Goal: Check status: Check status

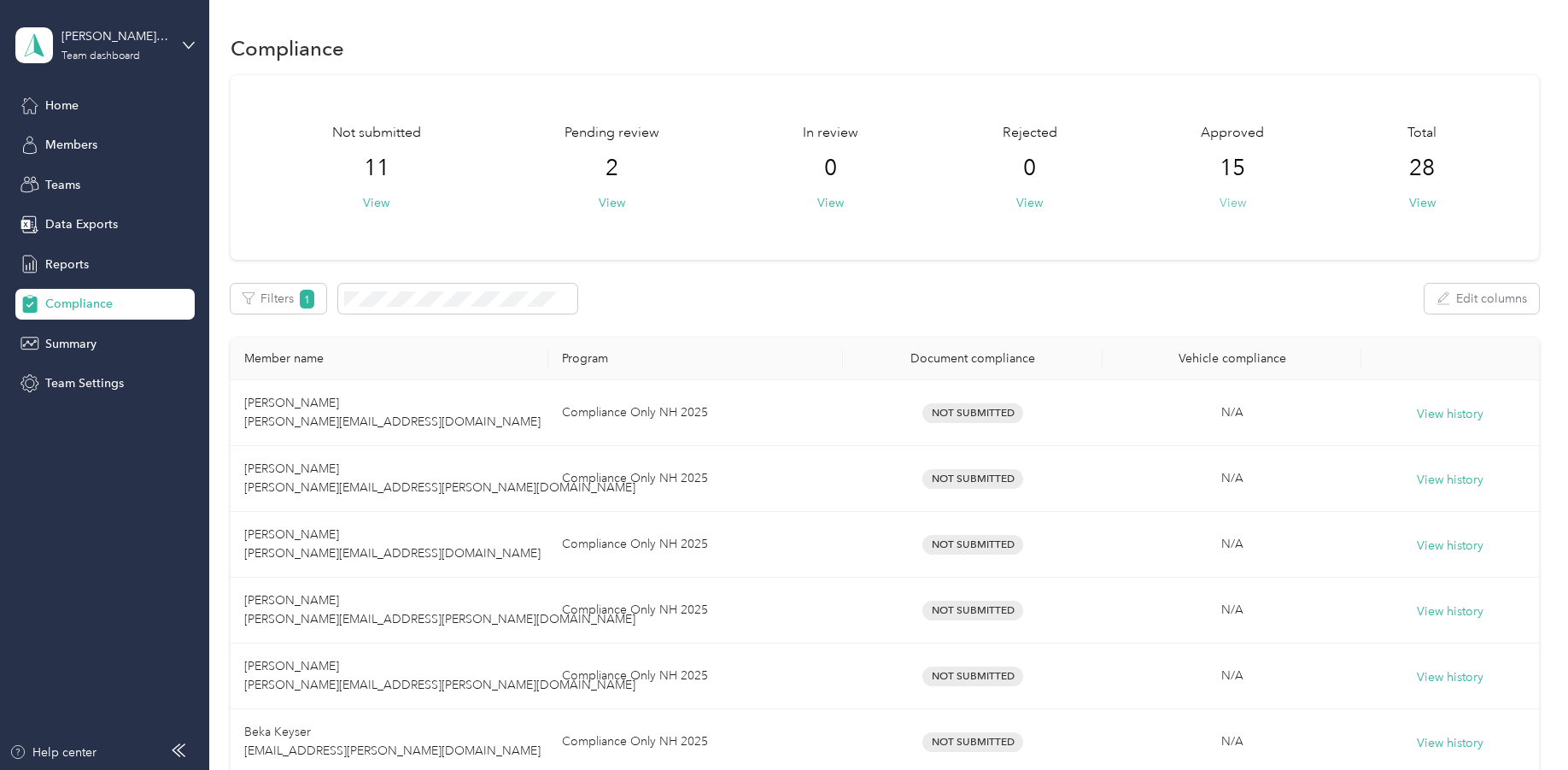
click at [1232, 199] on button "View" at bounding box center [1233, 203] width 27 height 18
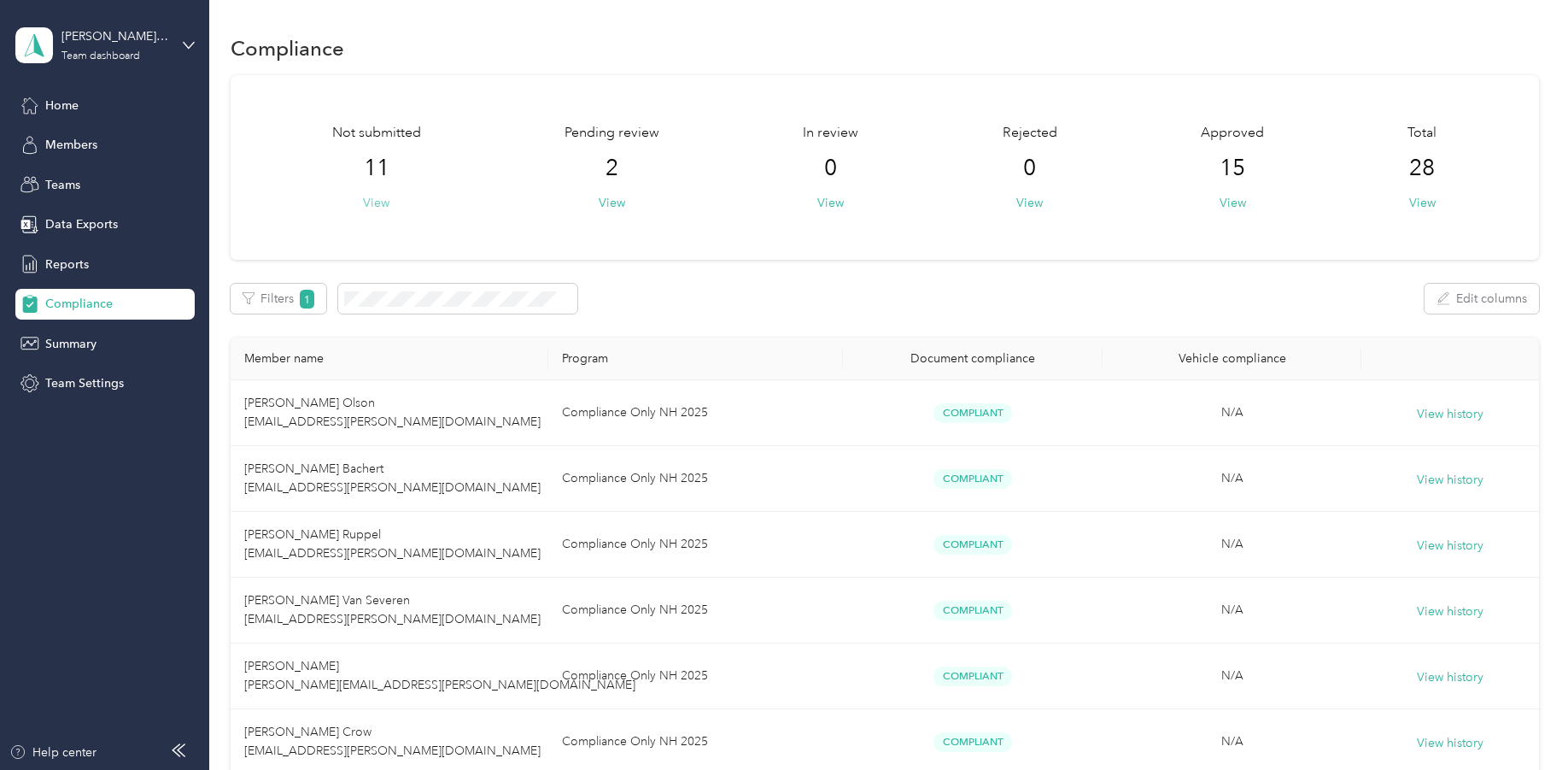
click at [377, 206] on button "View" at bounding box center [376, 203] width 27 height 18
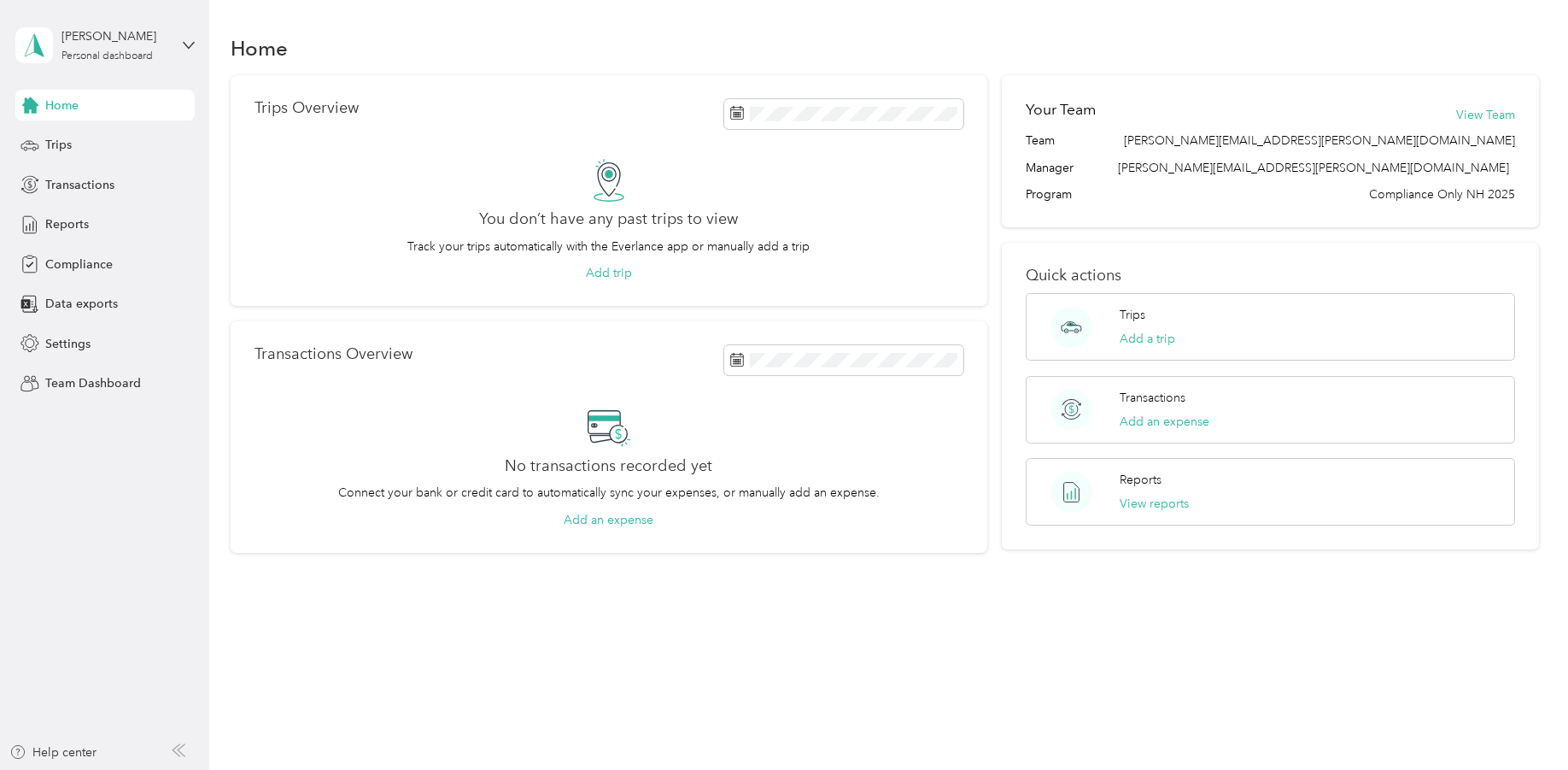
click at [44, 107] on div "Home" at bounding box center [104, 105] width 179 height 30
click at [57, 271] on span "Compliance" at bounding box center [79, 264] width 67 height 18
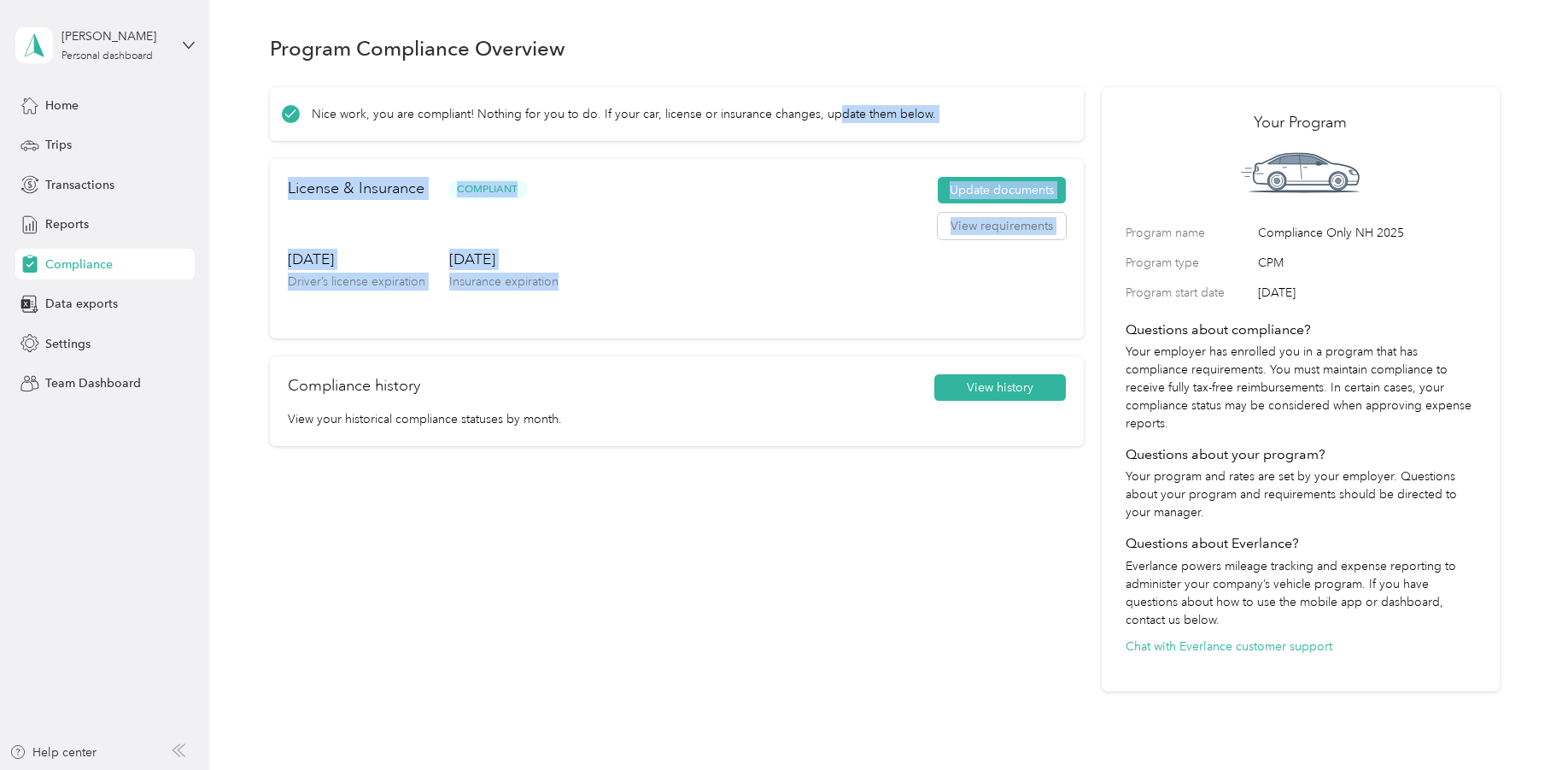
drag, startPoint x: 1027, startPoint y: 315, endPoint x: 827, endPoint y: 75, distance: 312.4
click at [827, 75] on div "Nice work, you are compliant! Nothing for you to do. If your car, license or in…" at bounding box center [884, 383] width 1230 height 617
drag, startPoint x: 579, startPoint y: 77, endPoint x: 672, endPoint y: 283, distance: 226.0
click at [672, 283] on div "Nice work, you are compliant! Nothing for you to do. If your car, license or in…" at bounding box center [884, 383] width 1230 height 617
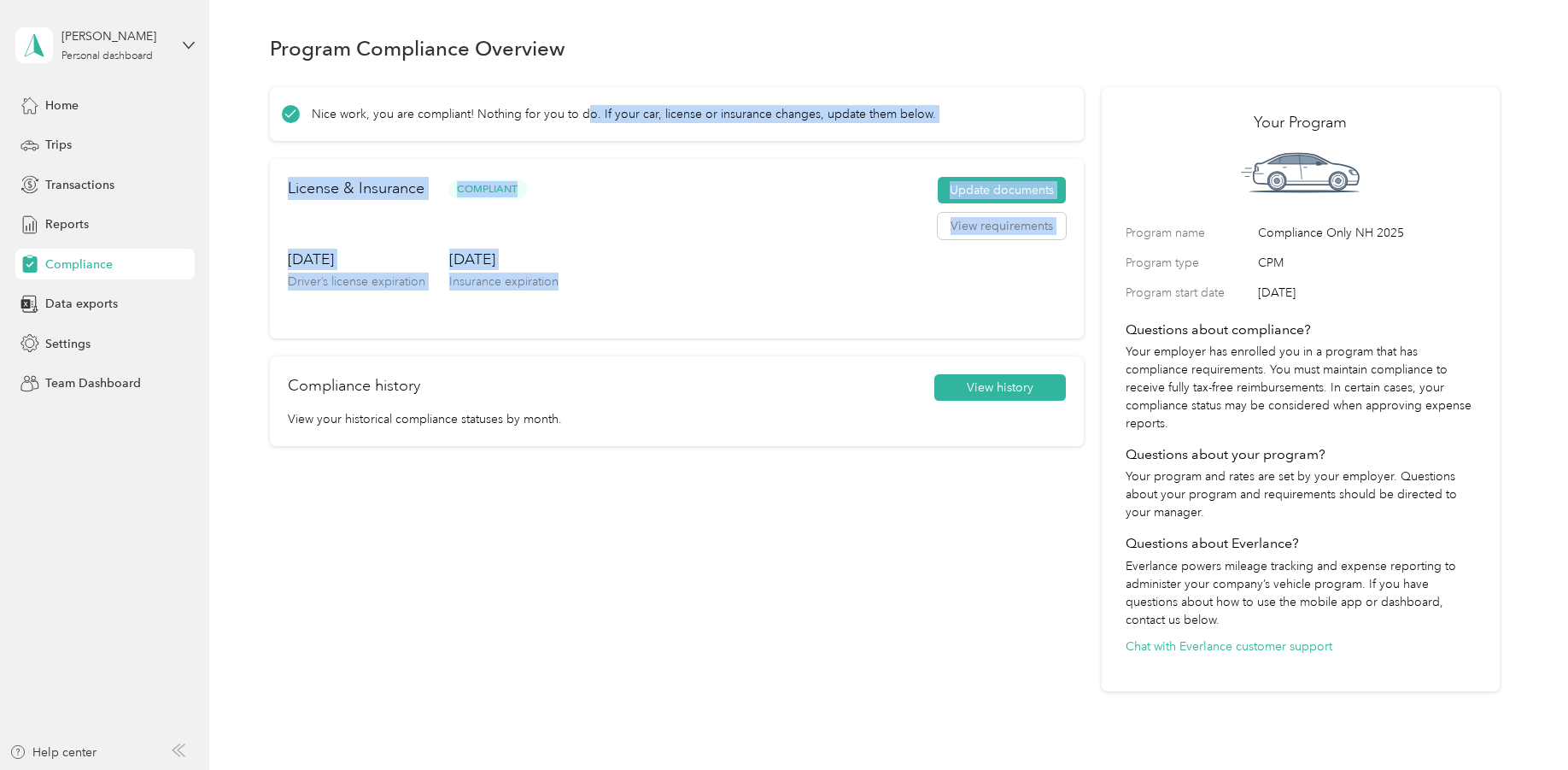
click at [672, 283] on div "Jun. 27, 2032 Driver’s license expiration Jan. 2, 2026 Insurance expiration" at bounding box center [677, 284] width 778 height 72
drag, startPoint x: 672, startPoint y: 283, endPoint x: 553, endPoint y: 98, distance: 220.0
click at [553, 98] on div "Nice work, you are compliant! Nothing for you to do. If your car, license or in…" at bounding box center [677, 389] width 814 height 605
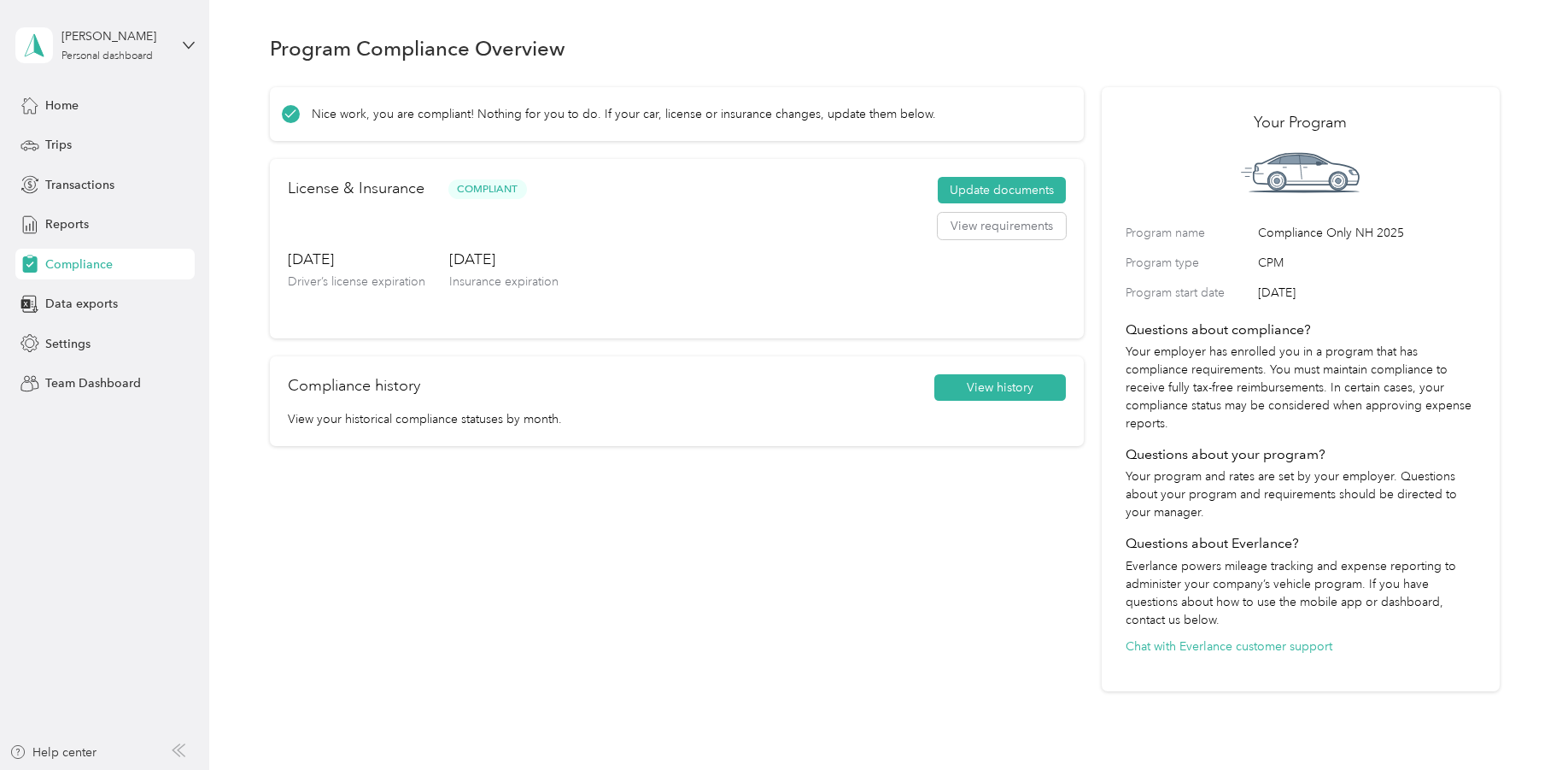
click at [488, 112] on p "Nice work, you are compliant! Nothing for you to do. If your car, license or in…" at bounding box center [623, 114] width 624 height 18
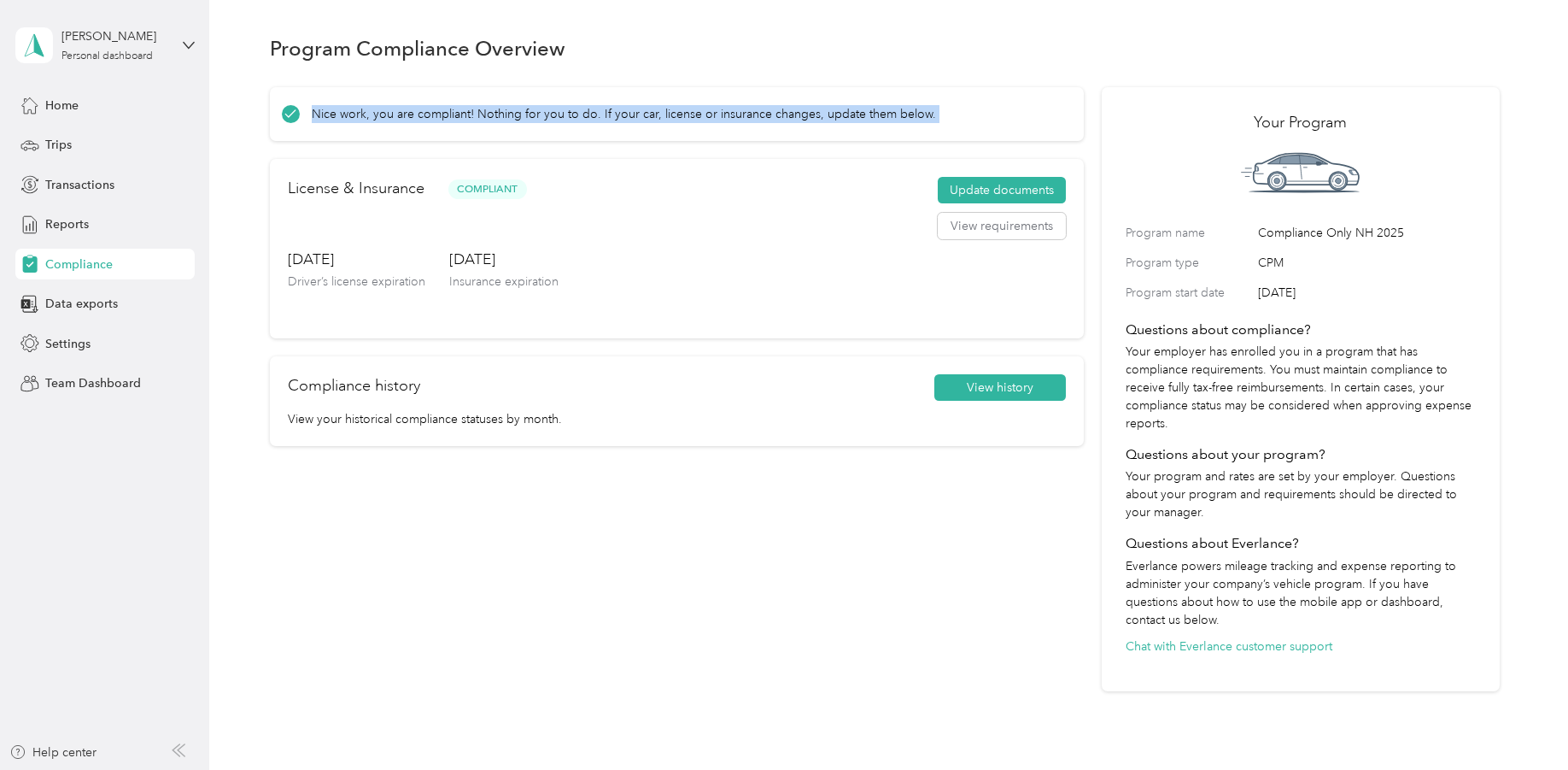
click at [488, 112] on p "Nice work, you are compliant! Nothing for you to do. If your car, license or in…" at bounding box center [623, 114] width 624 height 18
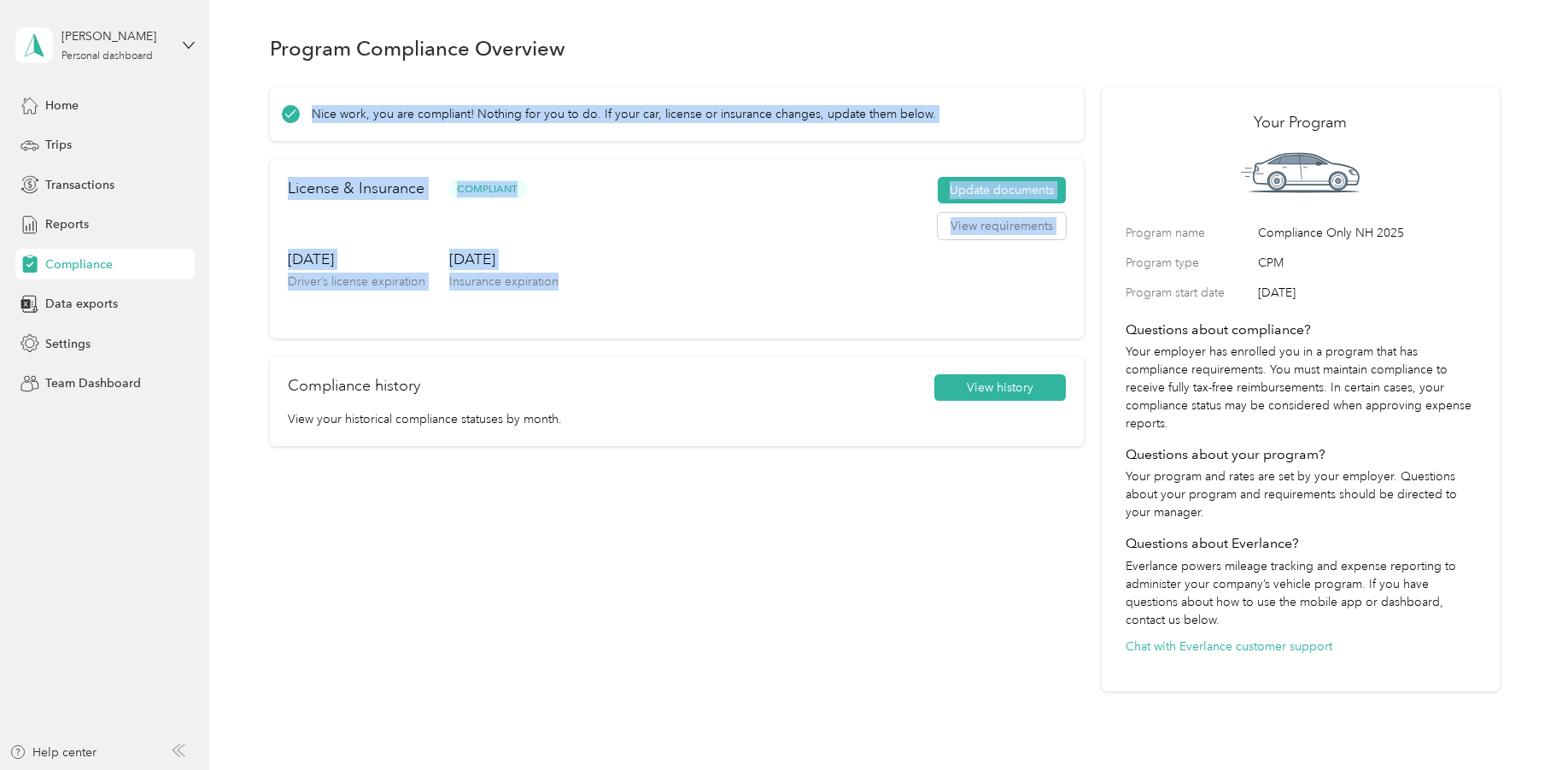
drag, startPoint x: 566, startPoint y: 278, endPoint x: 303, endPoint y: 116, distance: 308.9
click at [303, 116] on div "Nice work, you are compliant! Nothing for you to do. If your car, license or in…" at bounding box center [677, 389] width 814 height 605
click at [348, 110] on p "Nice work, you are compliant! Nothing for you to do. If your car, license or in…" at bounding box center [623, 114] width 624 height 18
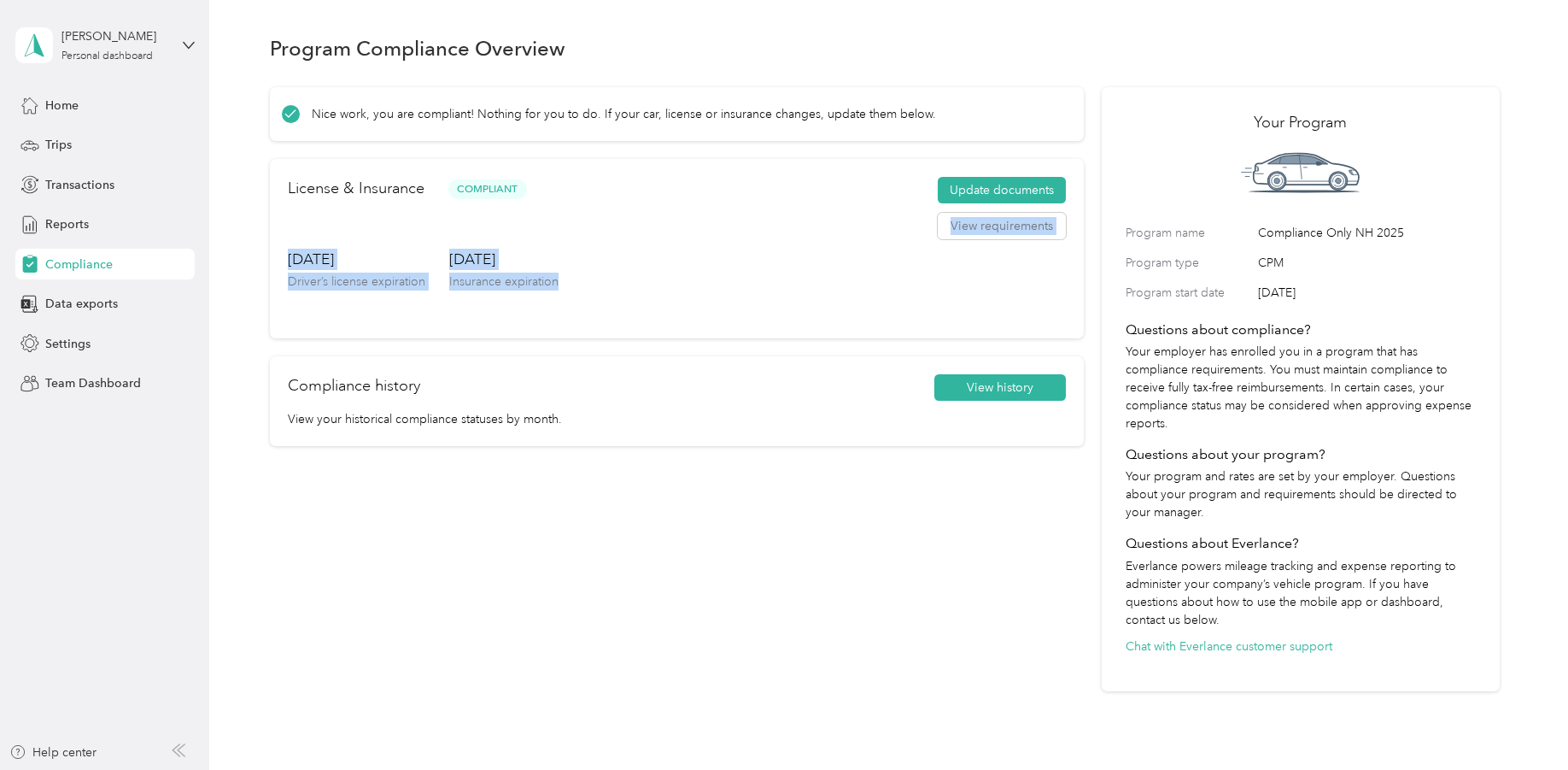
drag, startPoint x: 556, startPoint y: 283, endPoint x: 882, endPoint y: 222, distance: 331.7
click at [882, 222] on div "License & Insurance Compliant Update documents View requirements Jun. 27, 2032 …" at bounding box center [677, 248] width 814 height 179
click at [928, 306] on div "Jun. 27, 2032 Driver’s license expiration Jan. 2, 2026 Insurance expiration" at bounding box center [677, 284] width 778 height 72
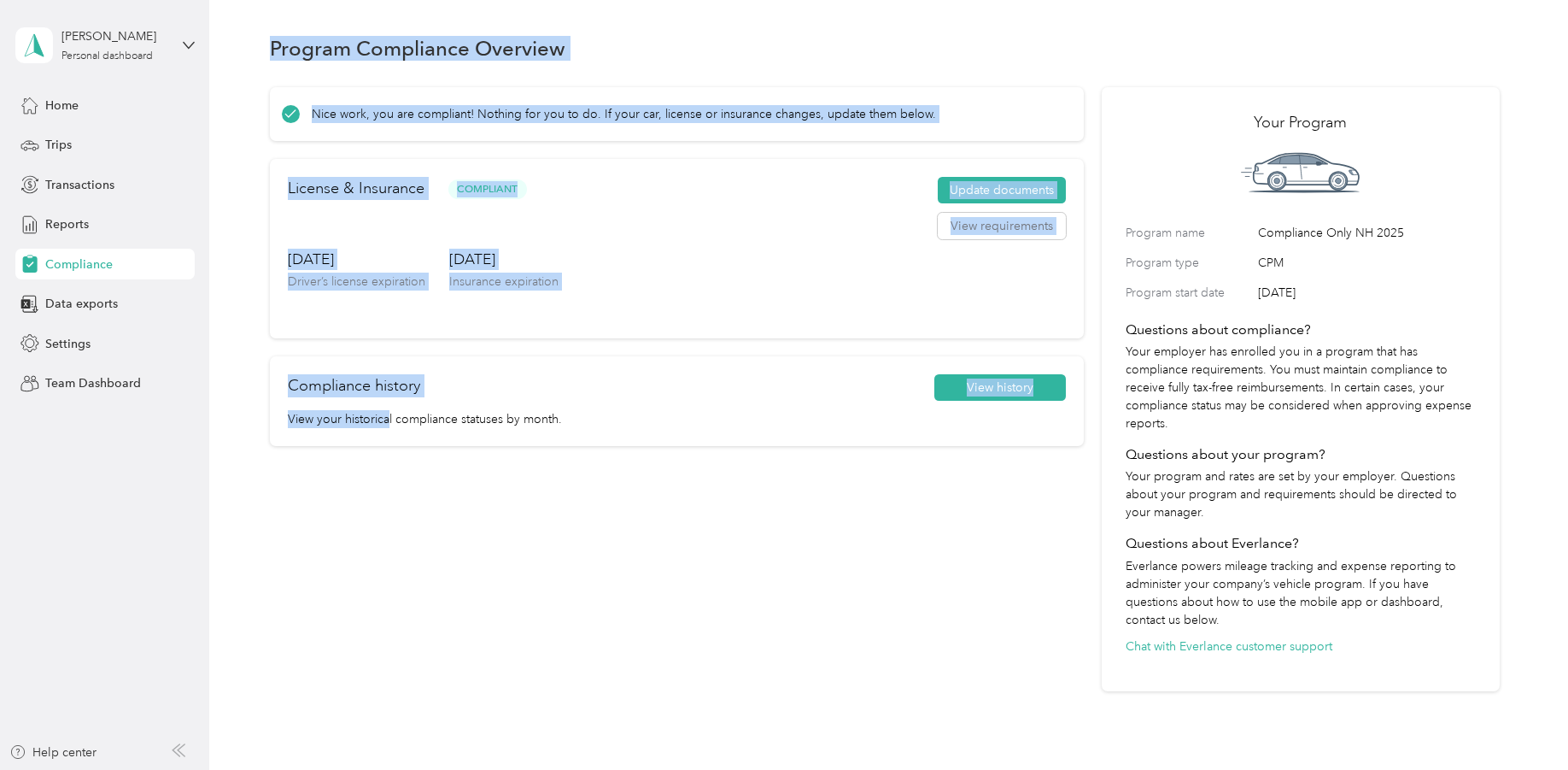
drag, startPoint x: 386, startPoint y: 508, endPoint x: 219, endPoint y: 12, distance: 523.4
click at [219, 12] on div "Program Compliance Overview Nice work, you are compliant! Nothing for you to do…" at bounding box center [884, 392] width 1350 height 784
drag, startPoint x: 219, startPoint y: 12, endPoint x: 559, endPoint y: 543, distance: 630.5
click at [559, 543] on div "Program Compliance Overview Nice work, you are compliant! Nothing for you to do…" at bounding box center [884, 392] width 1350 height 784
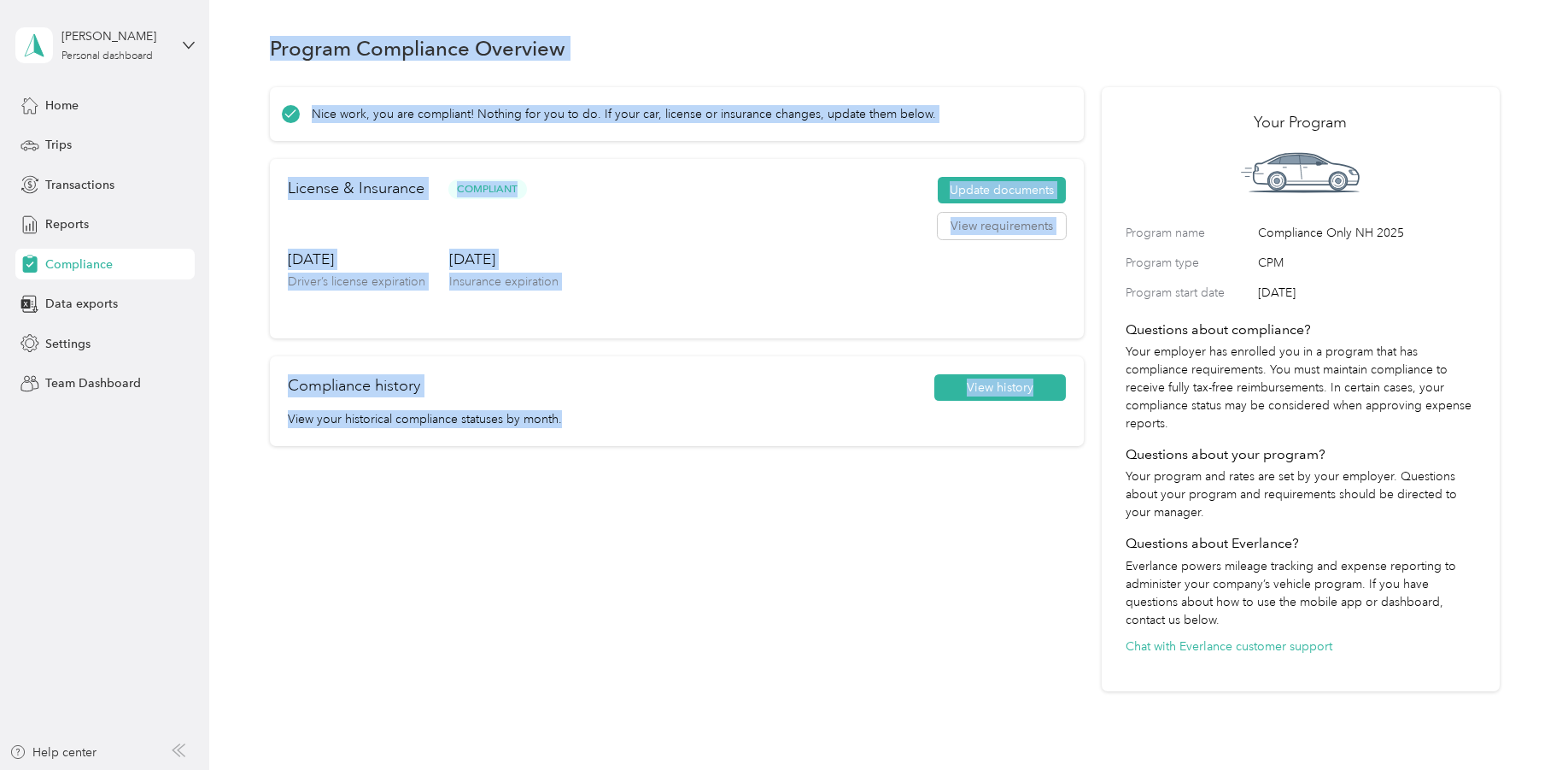
click at [559, 543] on div "Nice work, you are compliant! Nothing for you to do. If your car, license or in…" at bounding box center [677, 389] width 814 height 605
drag, startPoint x: 559, startPoint y: 543, endPoint x: 258, endPoint y: 116, distance: 522.4
click at [258, 116] on div "Program Compliance Overview Nice work, you are compliant! Nothing for you to do…" at bounding box center [884, 392] width 1350 height 784
click at [648, 437] on div "Compliance history View history View your historical compliance statuses by mon…" at bounding box center [677, 401] width 814 height 90
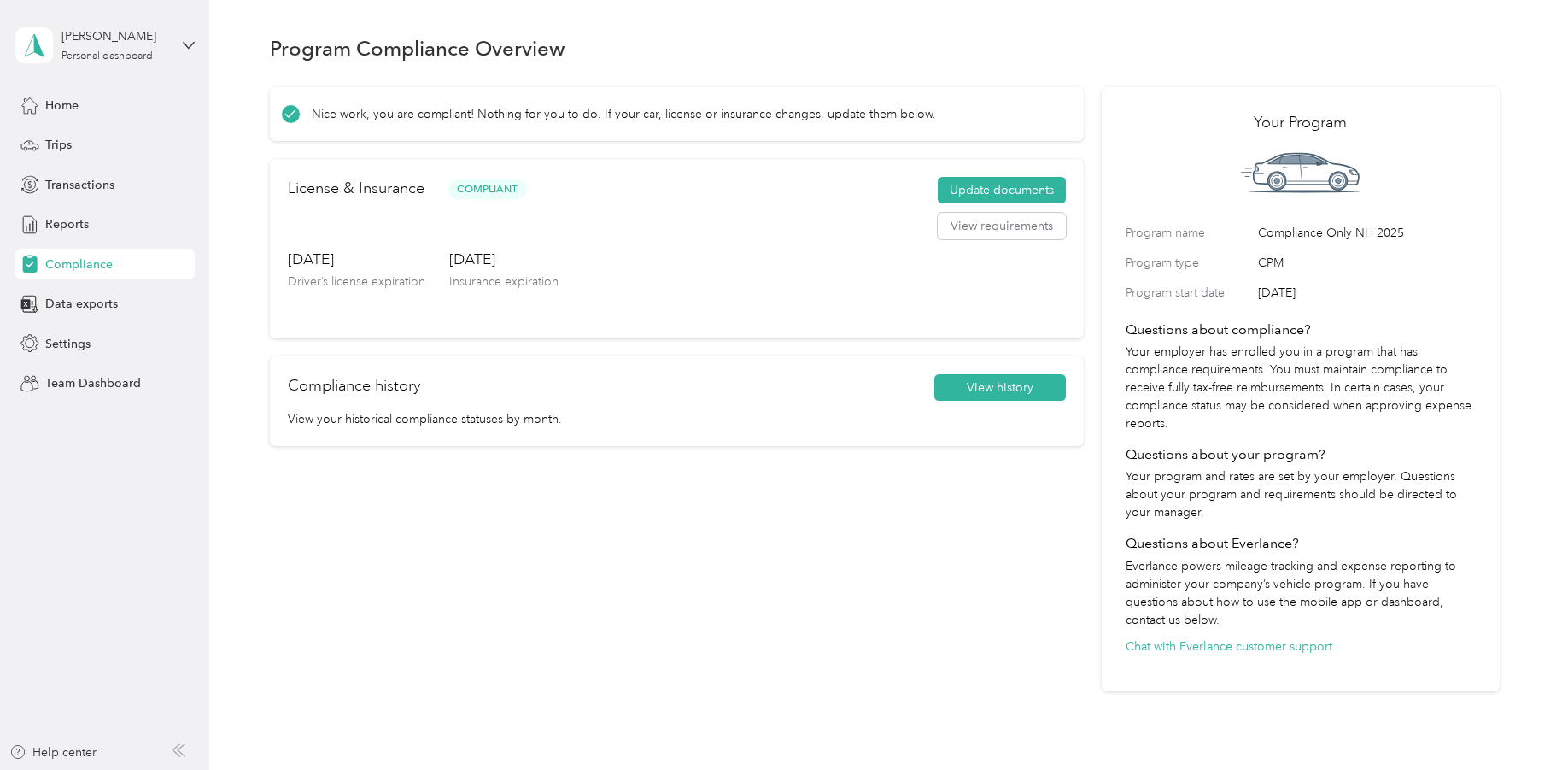
click at [637, 503] on div "Nice work, you are compliant! Nothing for you to do. If your car, license or in…" at bounding box center [677, 389] width 814 height 605
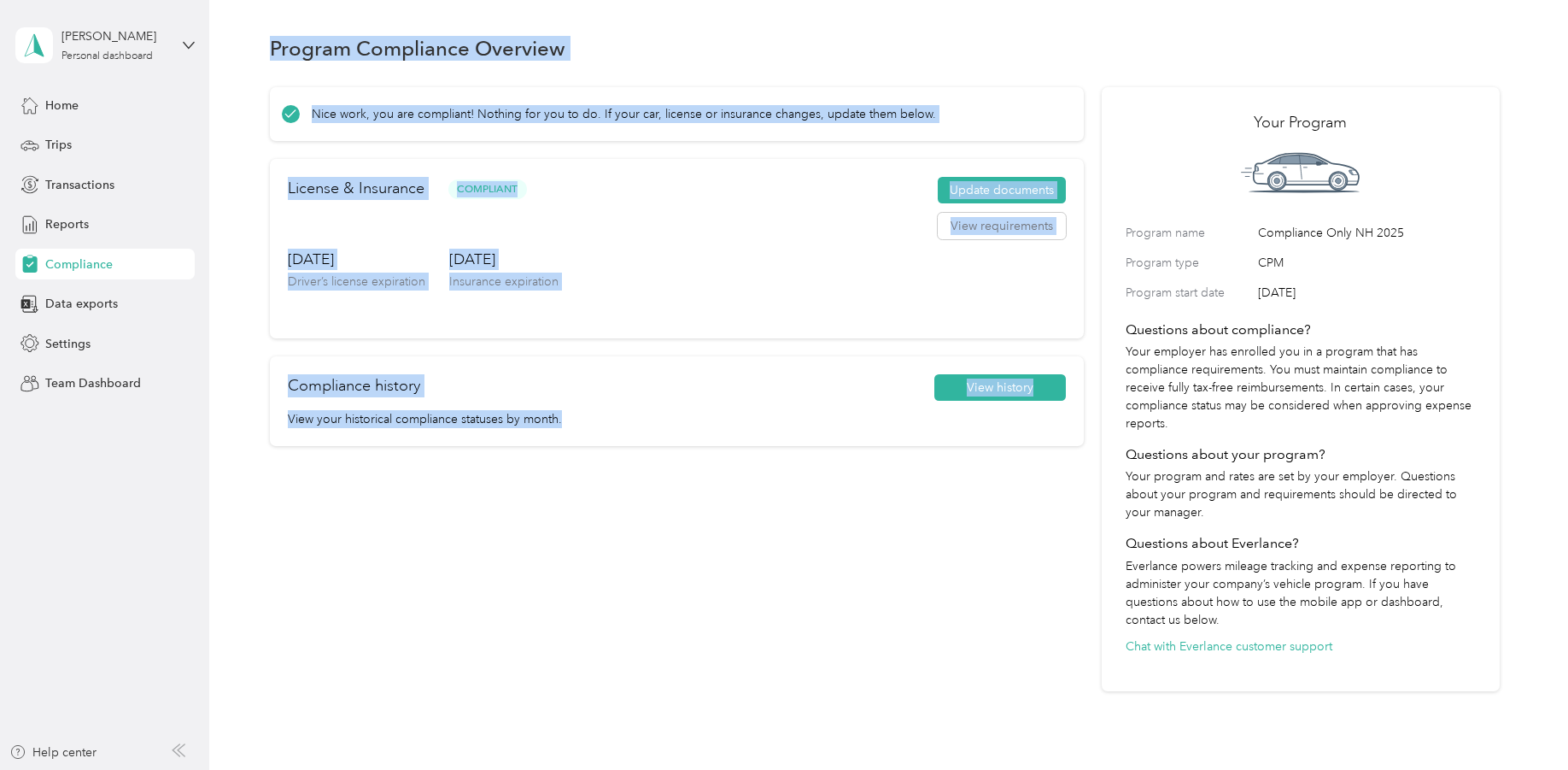
drag, startPoint x: 269, startPoint y: 47, endPoint x: 649, endPoint y: 589, distance: 661.9
click at [649, 589] on section "Program Compliance Overview Nice work, you are compliant! Nothing for you to do…" at bounding box center [884, 361] width 1230 height 661
click at [649, 589] on div "Nice work, you are compliant! Nothing for you to do. If your car, license or in…" at bounding box center [677, 389] width 814 height 605
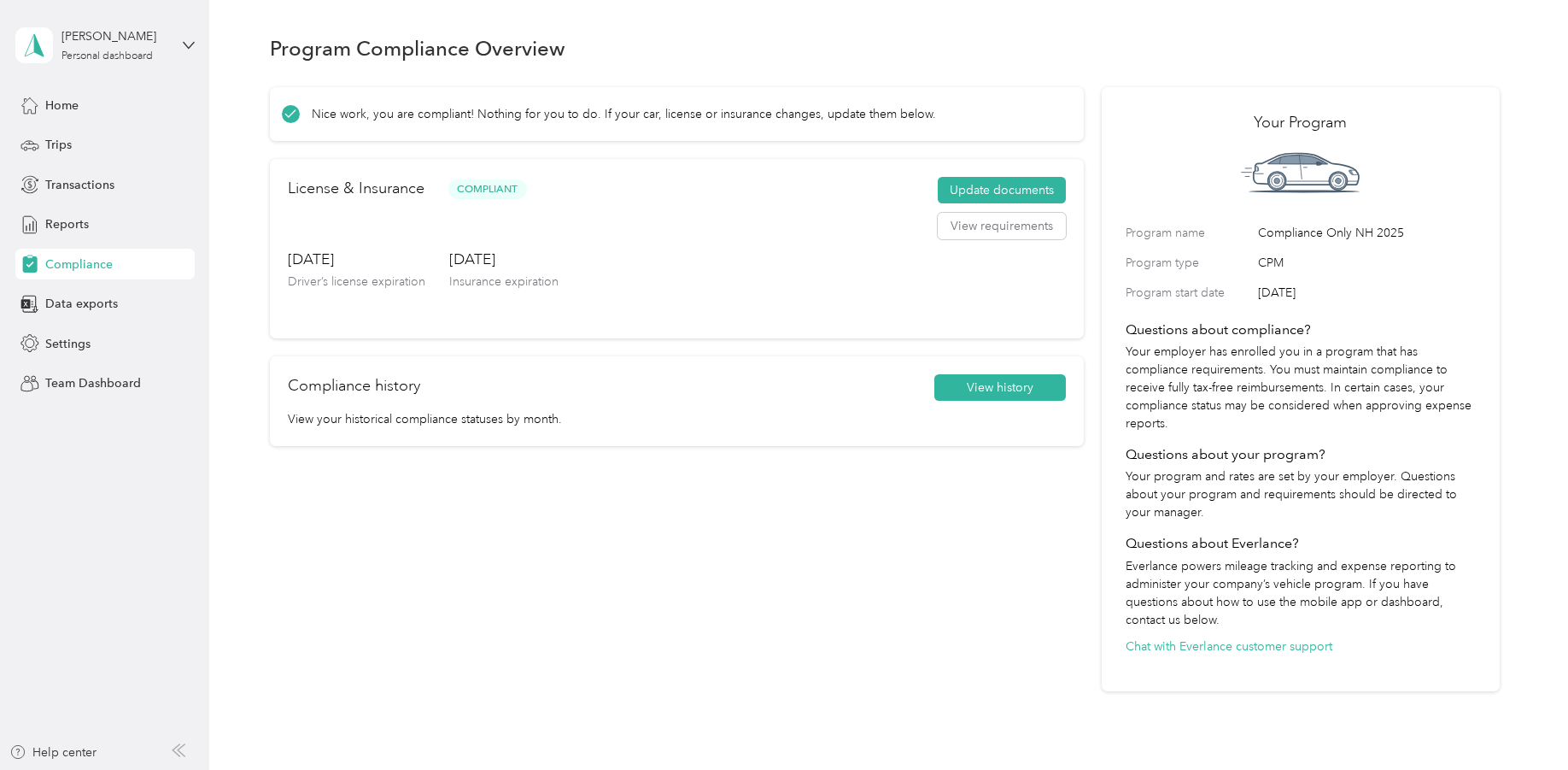
click at [649, 589] on div "Nice work, you are compliant! Nothing for you to do. If your car, license or in…" at bounding box center [677, 389] width 814 height 605
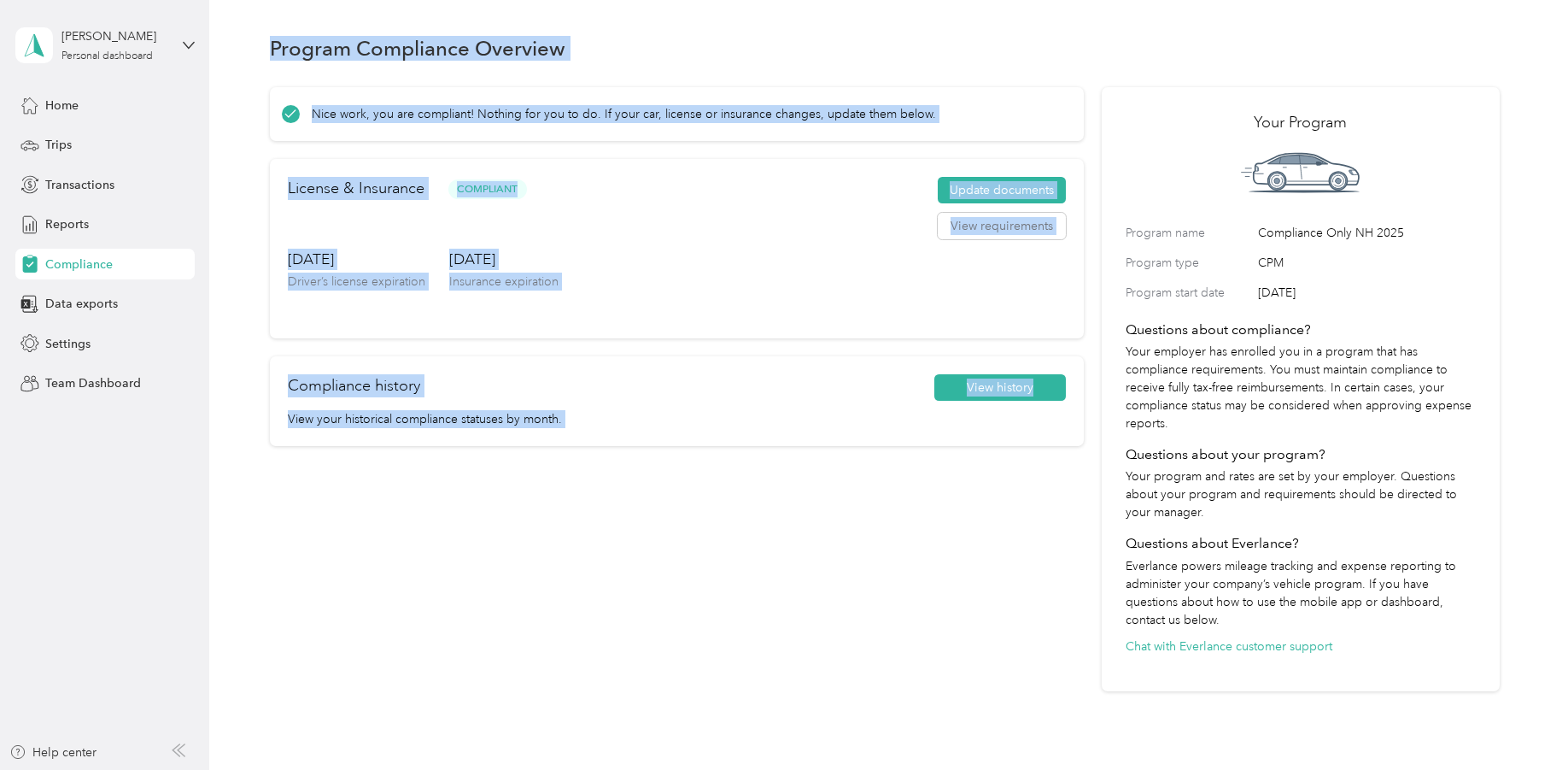
drag, startPoint x: 649, startPoint y: 589, endPoint x: 276, endPoint y: 56, distance: 650.6
click at [276, 56] on section "Program Compliance Overview Nice work, you are compliant! Nothing for you to do…" at bounding box center [884, 361] width 1230 height 661
click at [276, 56] on h1 "Program Compliance Overview" at bounding box center [418, 47] width 295 height 18
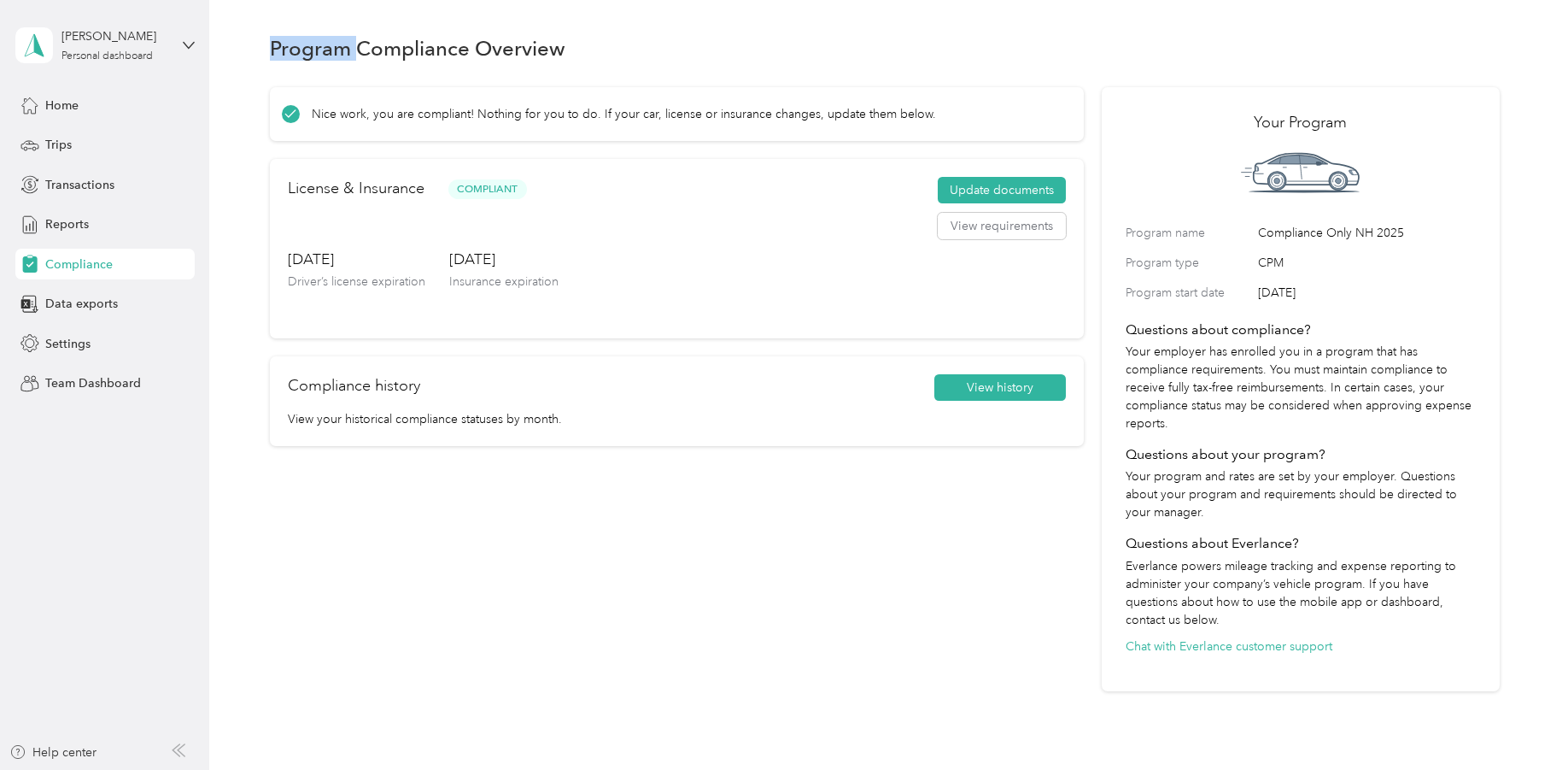
click at [276, 56] on h1 "Program Compliance Overview" at bounding box center [418, 47] width 295 height 18
click at [486, 57] on h1 "Program Compliance Overview" at bounding box center [418, 47] width 295 height 18
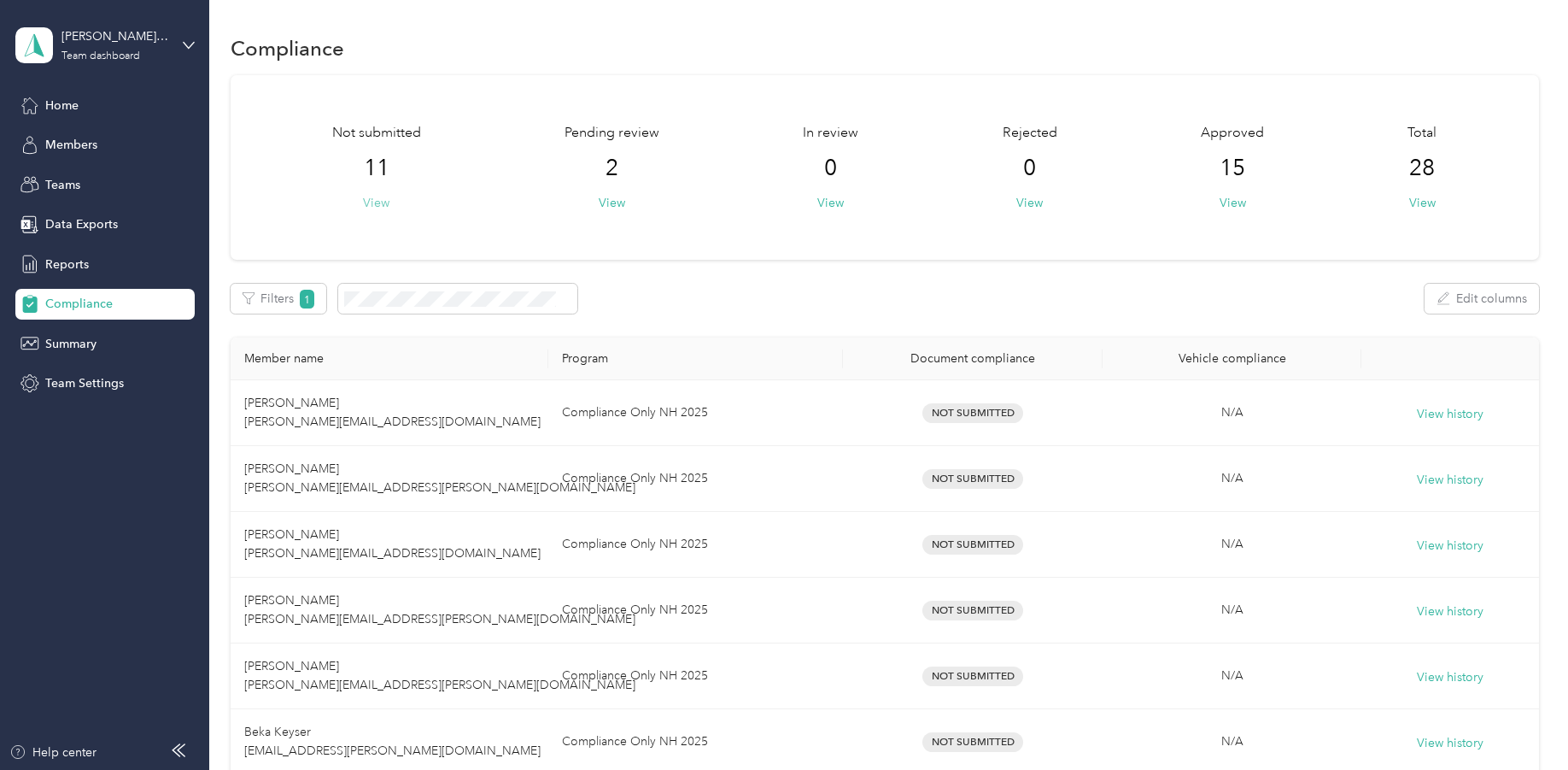
click at [374, 209] on button "View" at bounding box center [376, 203] width 27 height 18
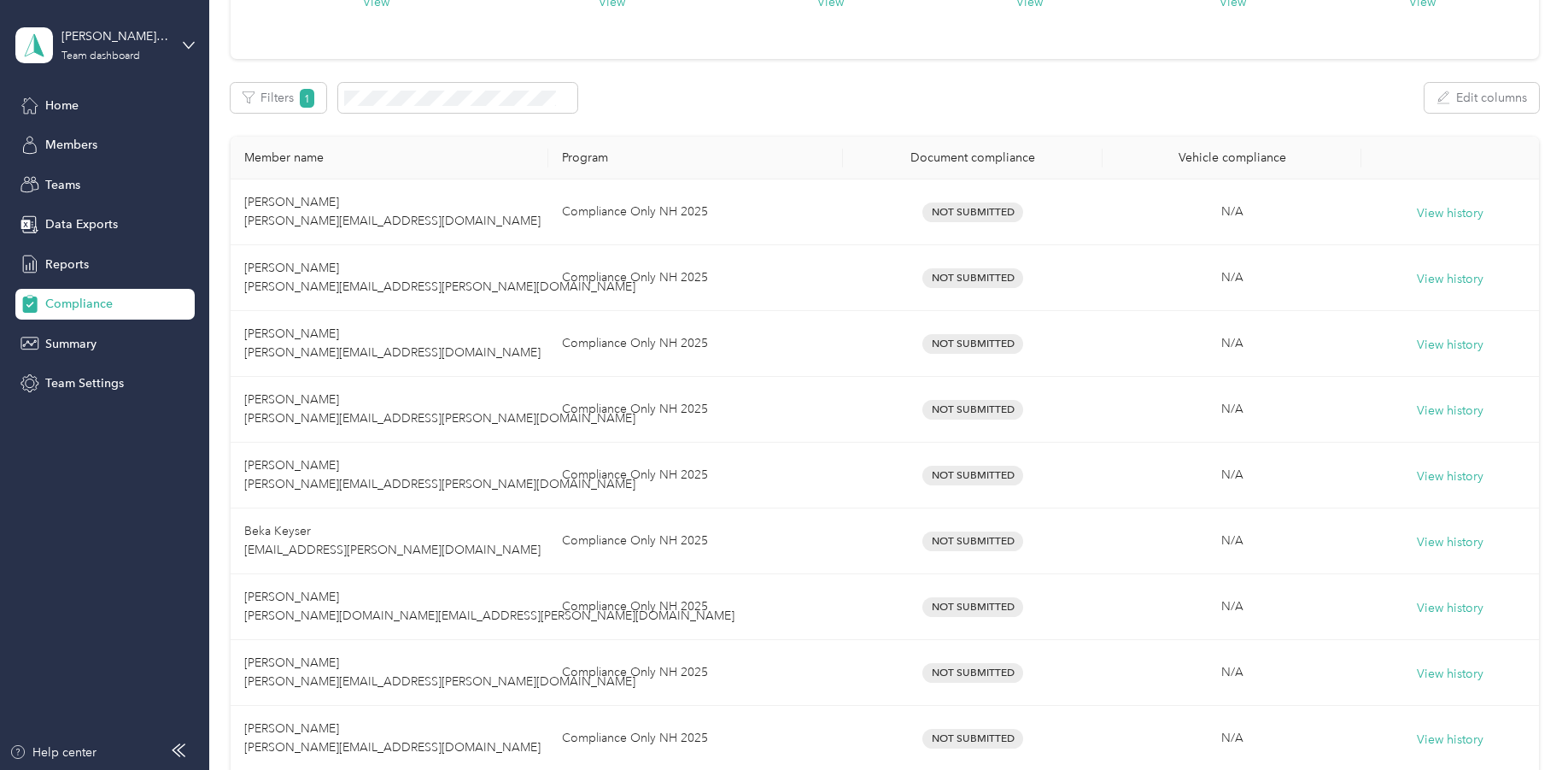
scroll to position [198, 0]
